Goal: Book appointment/travel/reservation

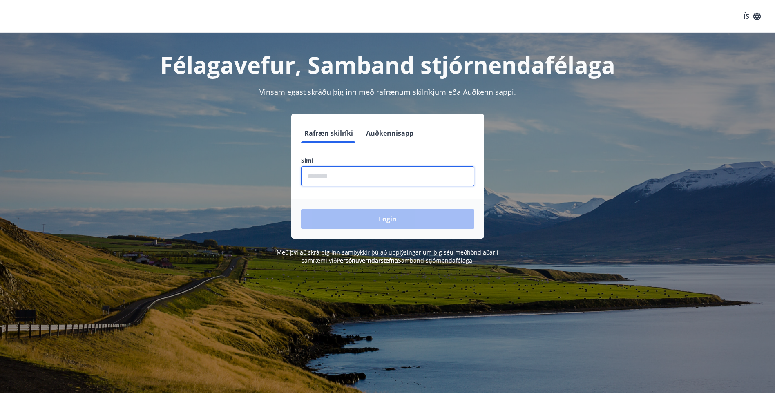
click at [356, 175] on input "phone" at bounding box center [387, 176] width 173 height 20
type input "********"
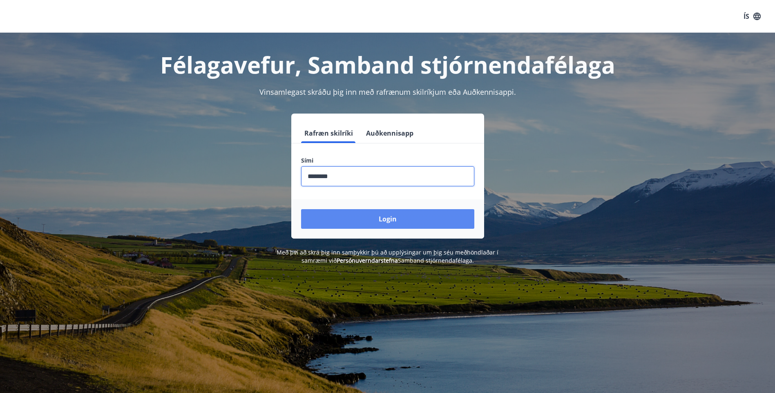
click at [383, 222] on button "Login" at bounding box center [387, 219] width 173 height 20
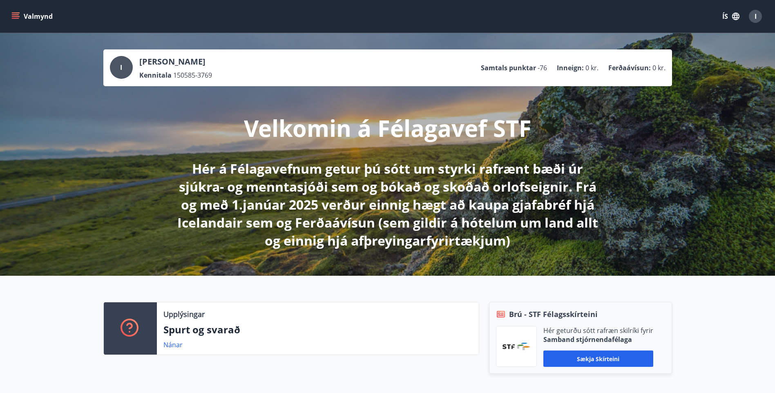
click at [35, 20] on button "Valmynd" at bounding box center [33, 16] width 46 height 15
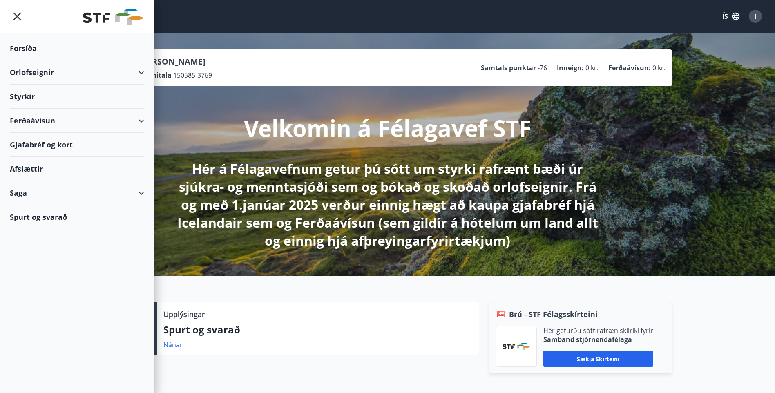
click at [100, 78] on div "Orlofseignir" at bounding box center [77, 72] width 134 height 24
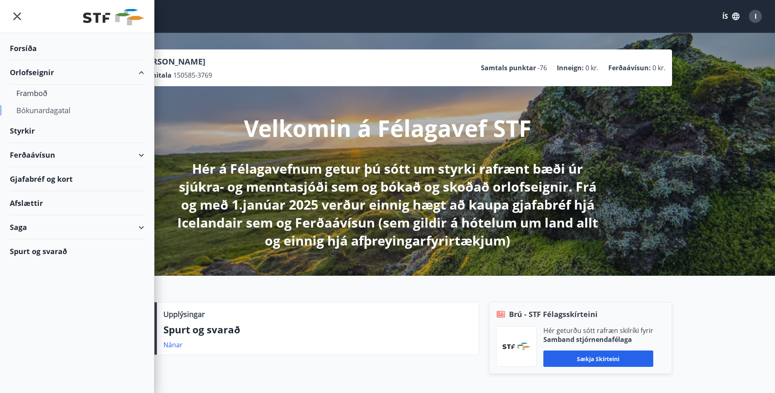
click at [59, 113] on div "Bókunardagatal" at bounding box center [76, 110] width 121 height 17
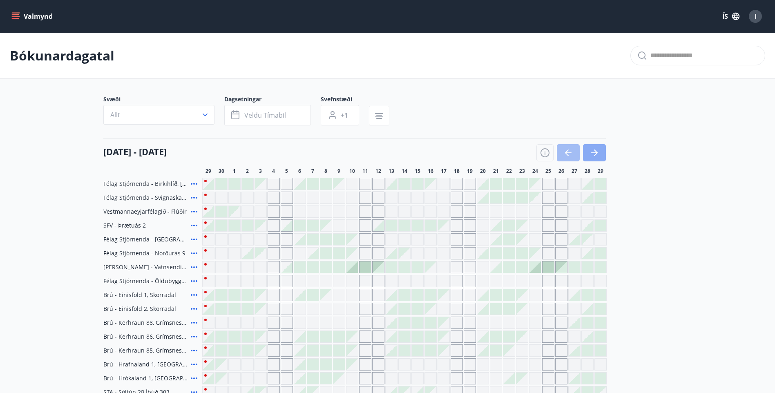
click at [603, 155] on button "button" at bounding box center [594, 152] width 23 height 17
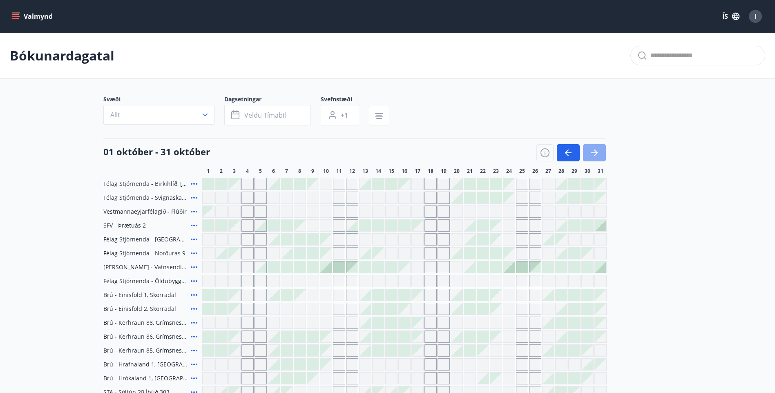
click at [599, 155] on button "button" at bounding box center [594, 152] width 23 height 17
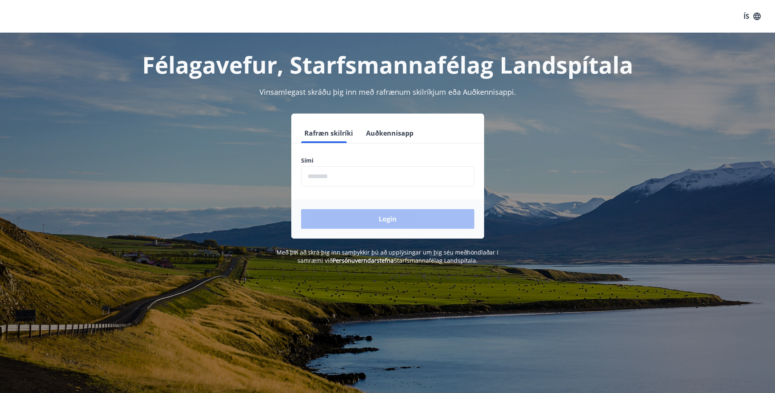
click at [312, 175] on input "phone" at bounding box center [387, 176] width 173 height 20
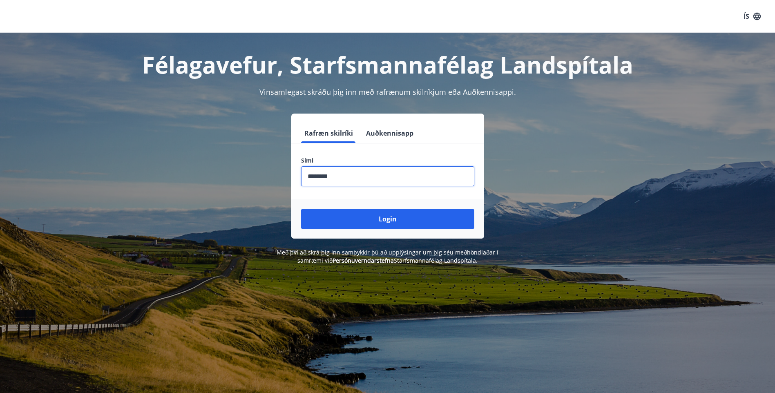
type input "********"
click at [301, 209] on button "Login" at bounding box center [387, 219] width 173 height 20
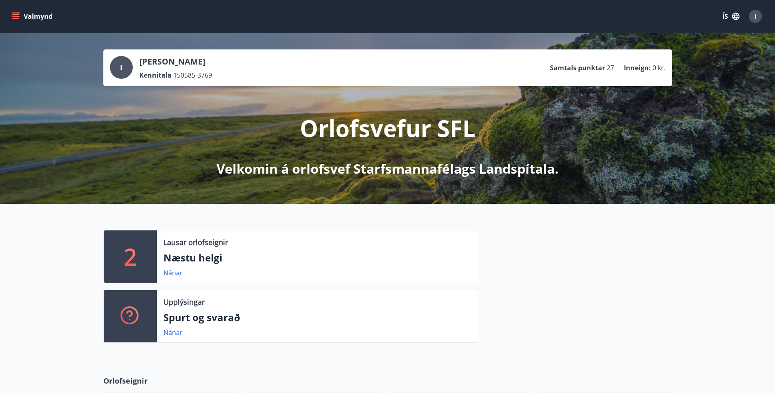
click at [10, 19] on button "Valmynd" at bounding box center [33, 16] width 46 height 15
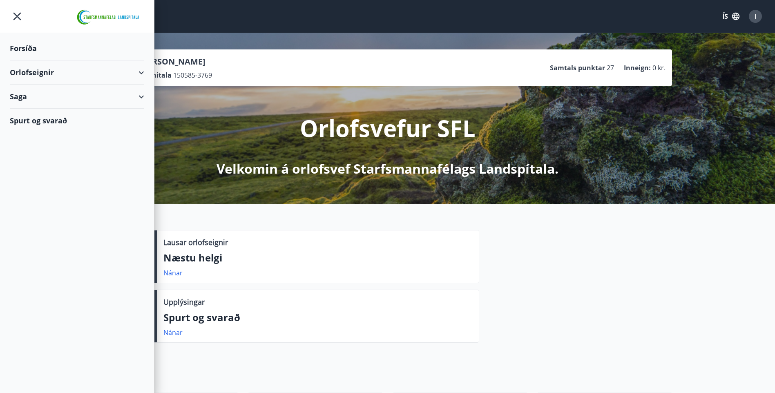
click at [58, 68] on div "Orlofseignir" at bounding box center [77, 72] width 134 height 24
click at [74, 111] on div "Bókunardagatal" at bounding box center [76, 110] width 121 height 17
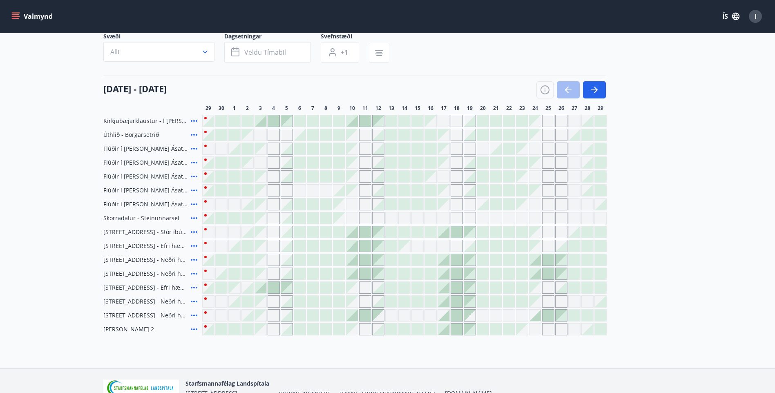
scroll to position [82, 0]
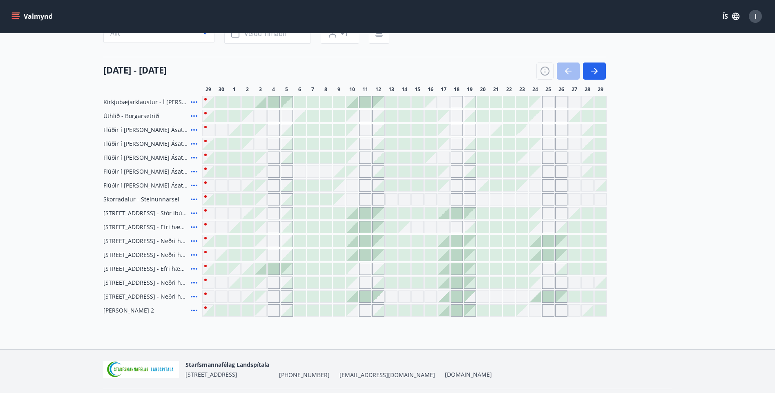
click at [191, 296] on icon at bounding box center [194, 297] width 10 height 10
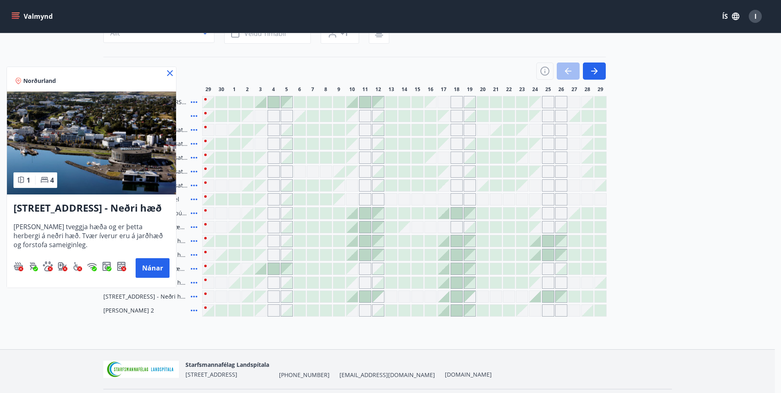
click at [558, 225] on div at bounding box center [390, 196] width 781 height 393
click at [554, 240] on div at bounding box center [548, 241] width 12 height 12
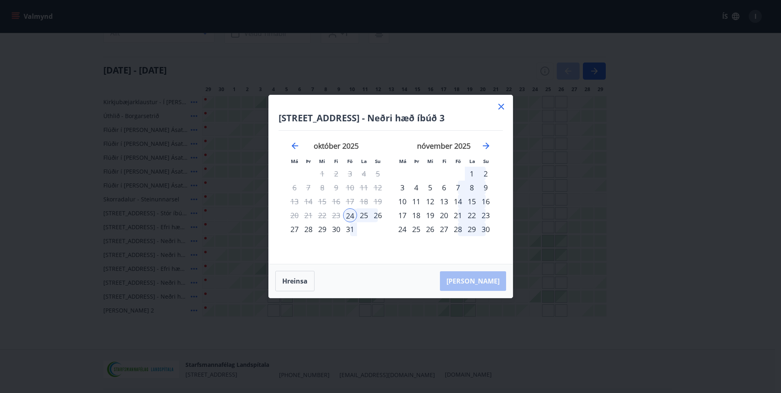
click at [503, 108] on icon at bounding box center [501, 107] width 10 height 10
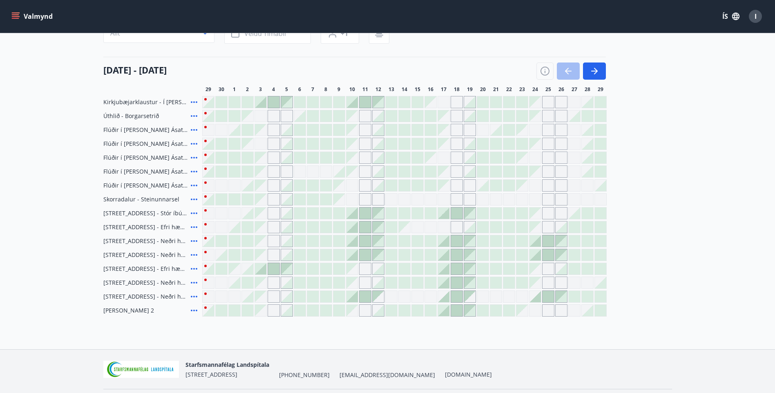
click at [501, 105] on div at bounding box center [495, 101] width 11 height 11
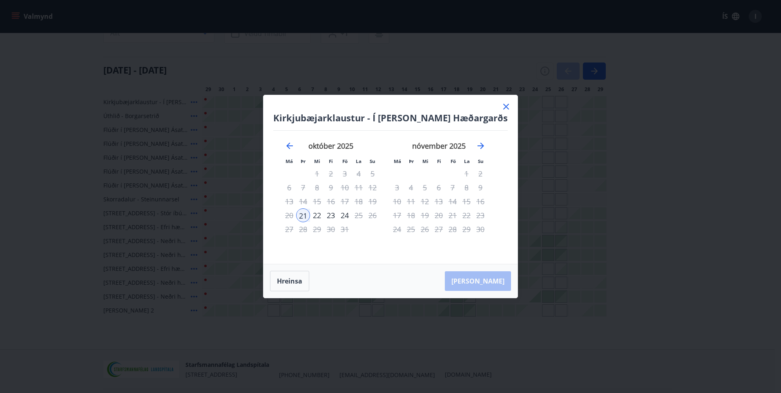
click at [501, 107] on icon at bounding box center [506, 107] width 10 height 10
click at [500, 105] on div at bounding box center [495, 101] width 11 height 11
click at [304, 281] on button "Hreinsa" at bounding box center [289, 281] width 39 height 20
click at [501, 105] on icon at bounding box center [506, 107] width 10 height 10
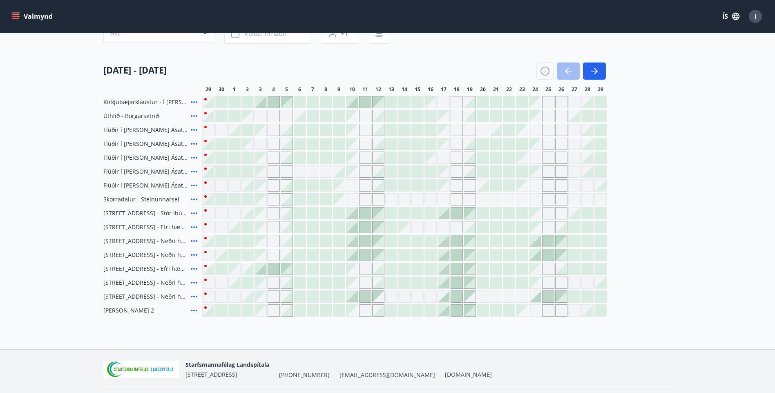
click at [194, 240] on icon at bounding box center [194, 241] width 10 height 10
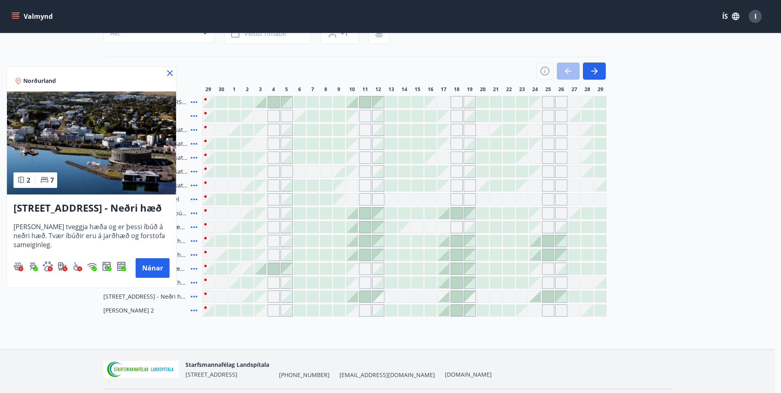
click at [170, 71] on icon at bounding box center [170, 73] width 10 height 10
